Goal: Task Accomplishment & Management: Manage account settings

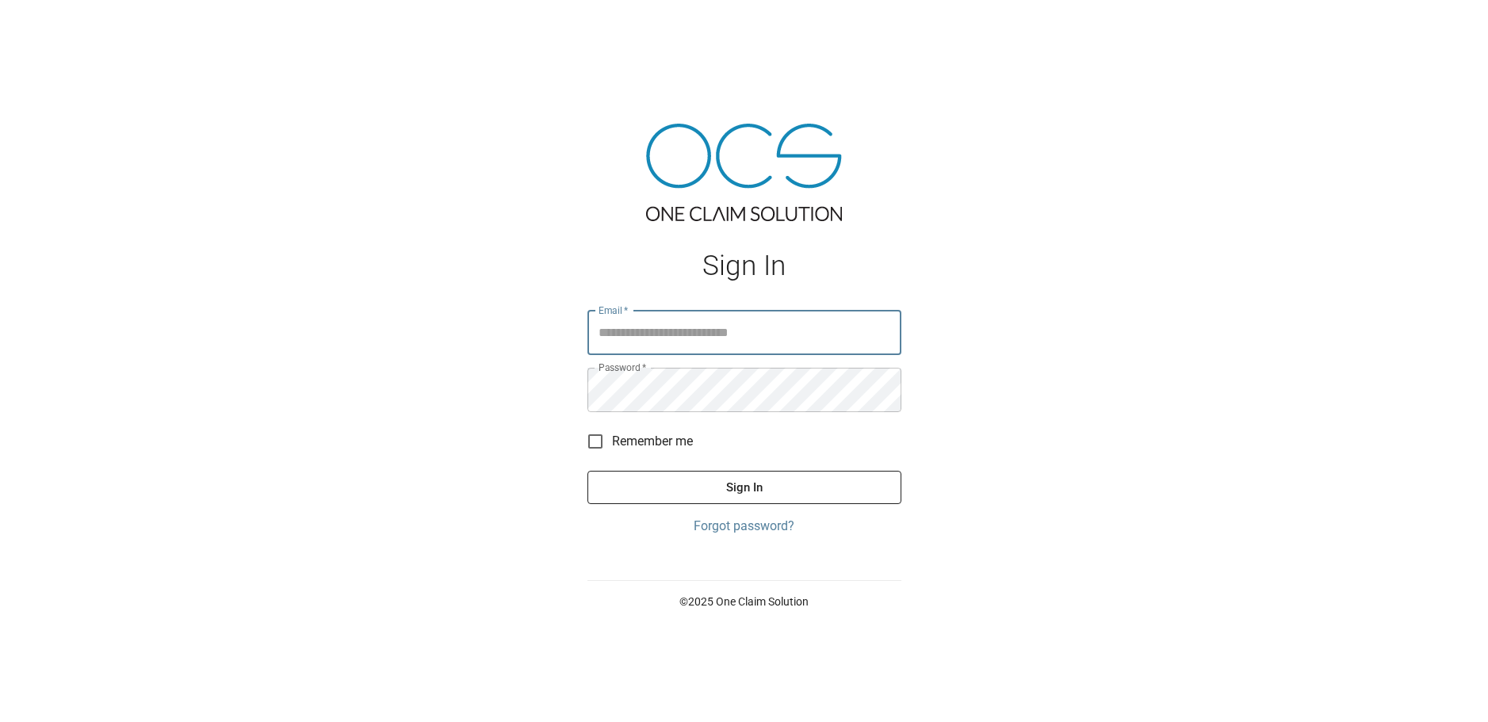
type input "**********"
click at [748, 480] on button "Sign In" at bounding box center [744, 487] width 314 height 33
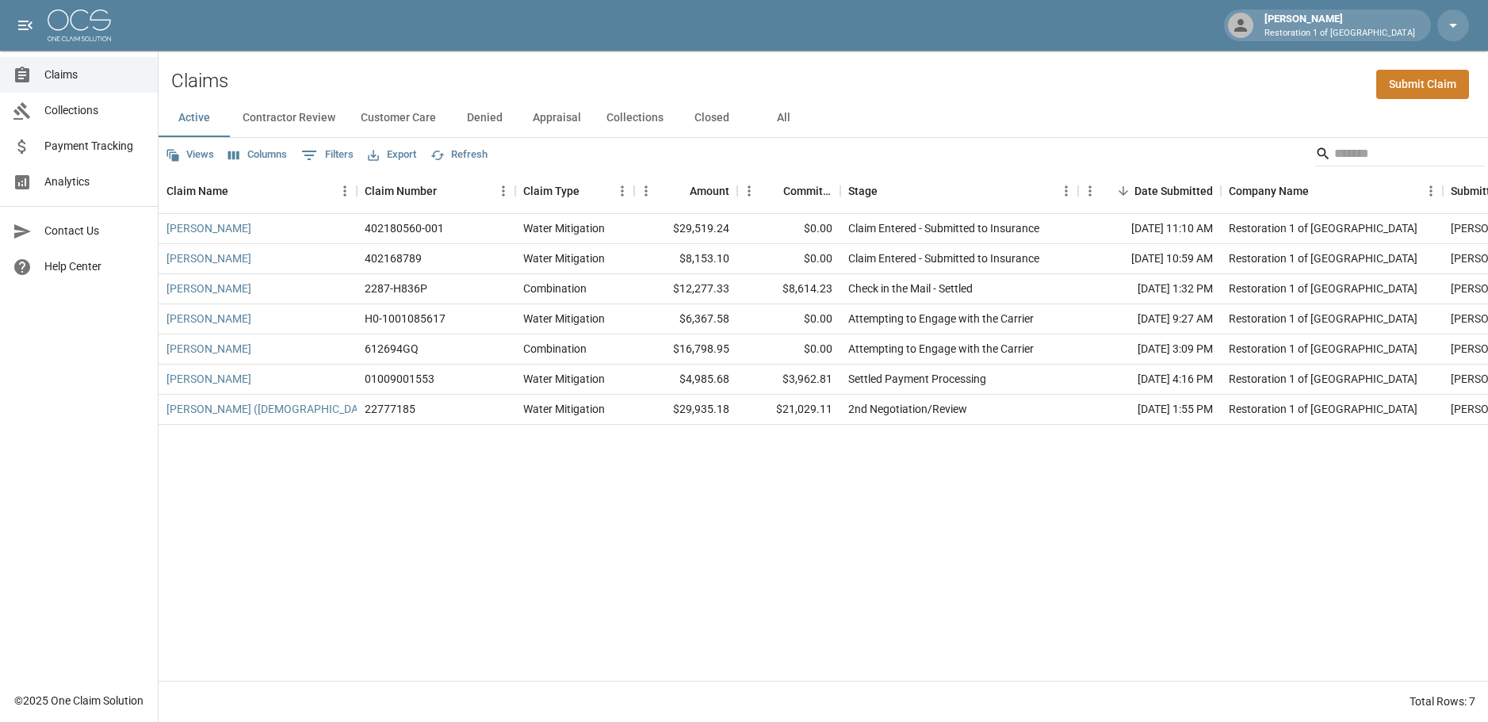
click at [678, 549] on div "[PERSON_NAME] 402180560-001 Water Mitigation $29,519.24 $0.00 Claim Entered - S…" at bounding box center [900, 447] width 1482 height 467
